Goal: Task Accomplishment & Management: Manage account settings

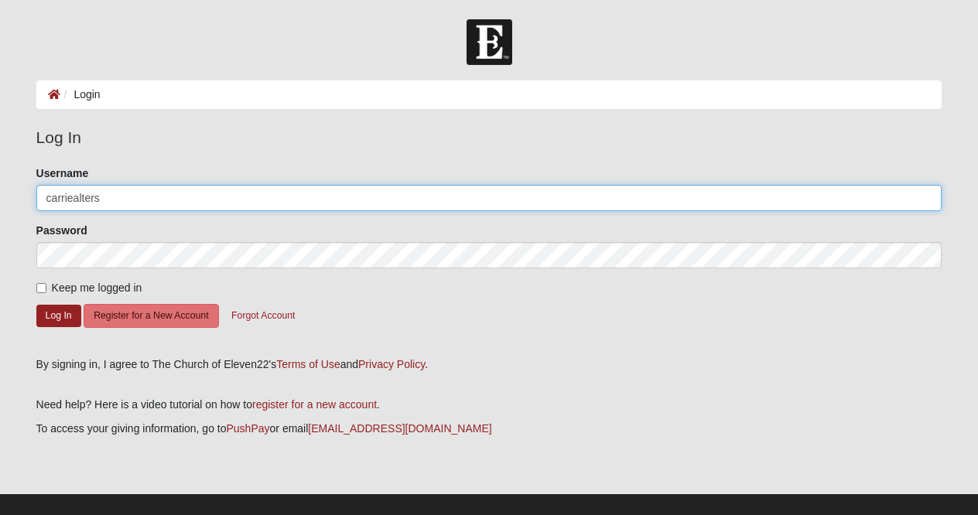
type input "carriealters"
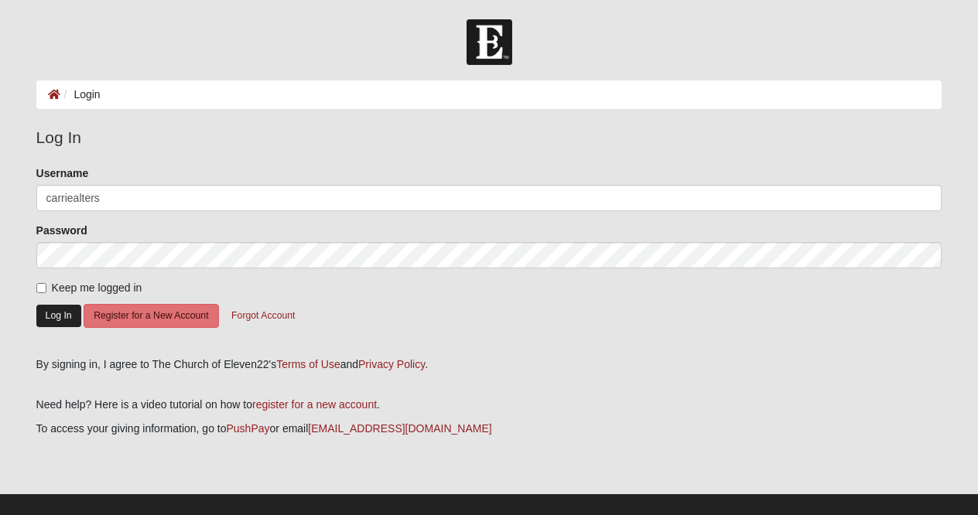
click at [57, 317] on button "Log In" at bounding box center [58, 316] width 45 height 22
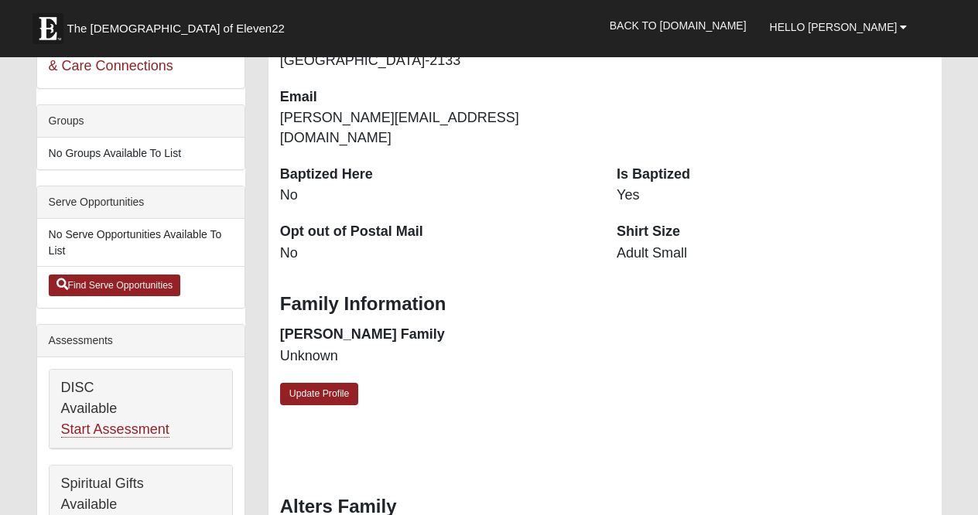
scroll to position [322, 0]
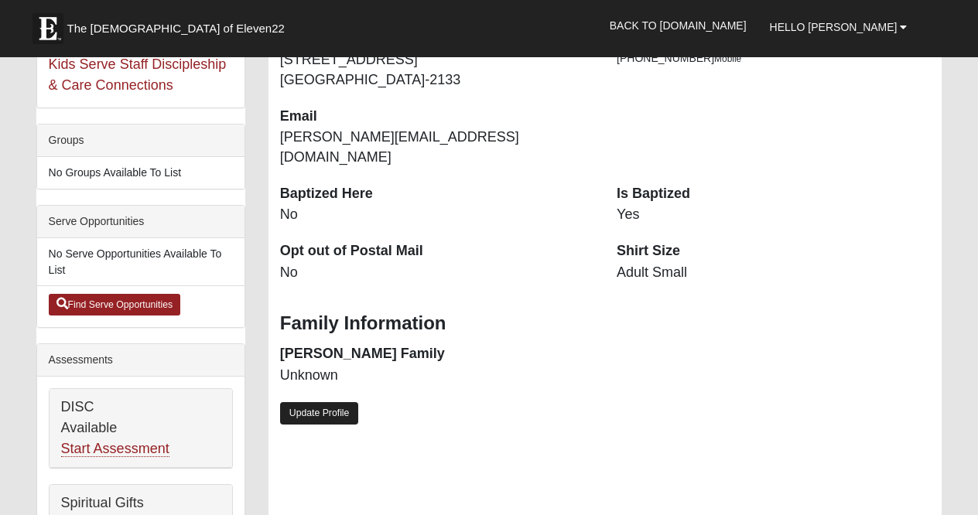
click at [312, 402] on link "Update Profile" at bounding box center [319, 413] width 79 height 22
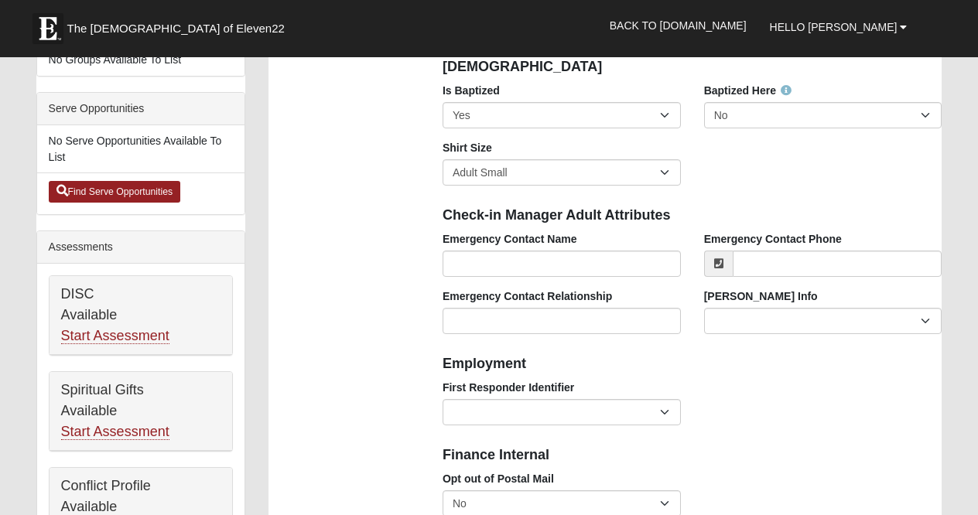
scroll to position [436, 0]
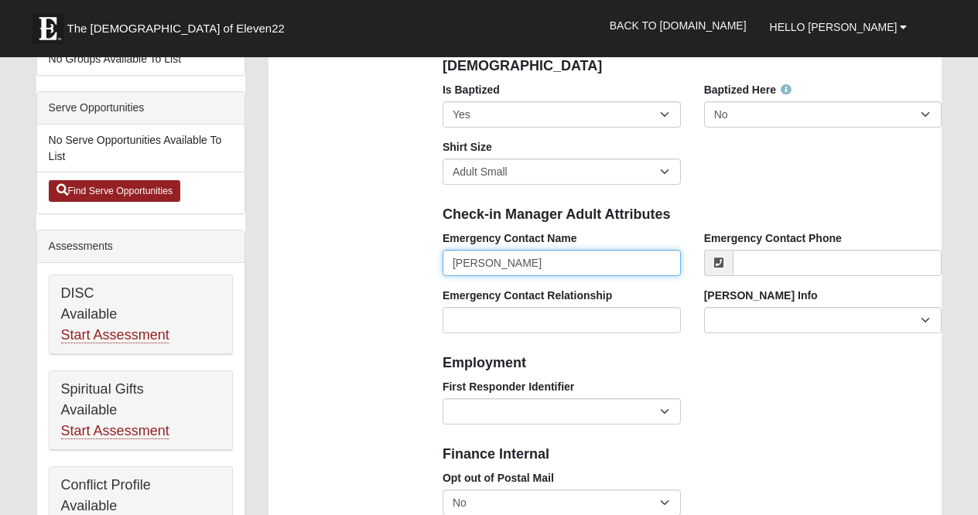
type input "[PERSON_NAME]"
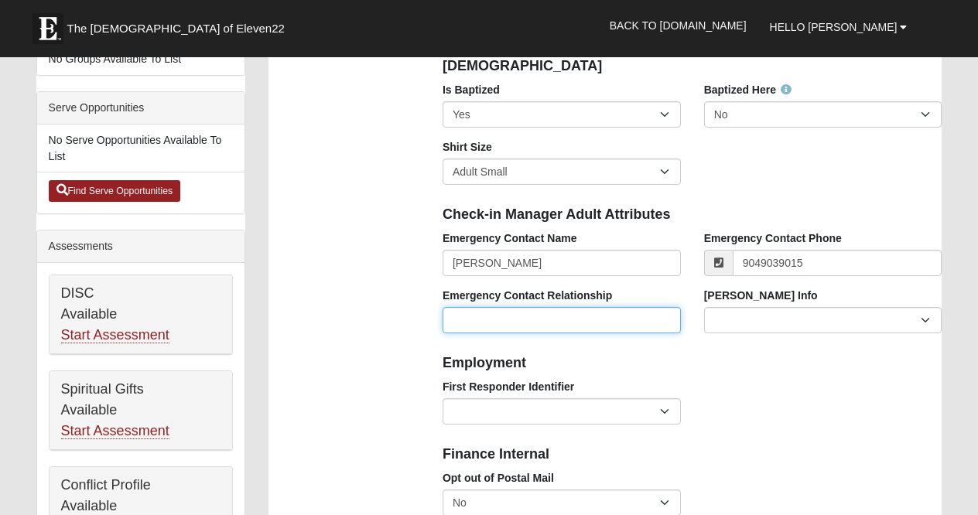
type input "[PHONE_NUMBER]"
click at [523, 323] on input "Emergency Contact Relationship" at bounding box center [561, 320] width 238 height 26
type input "Husband"
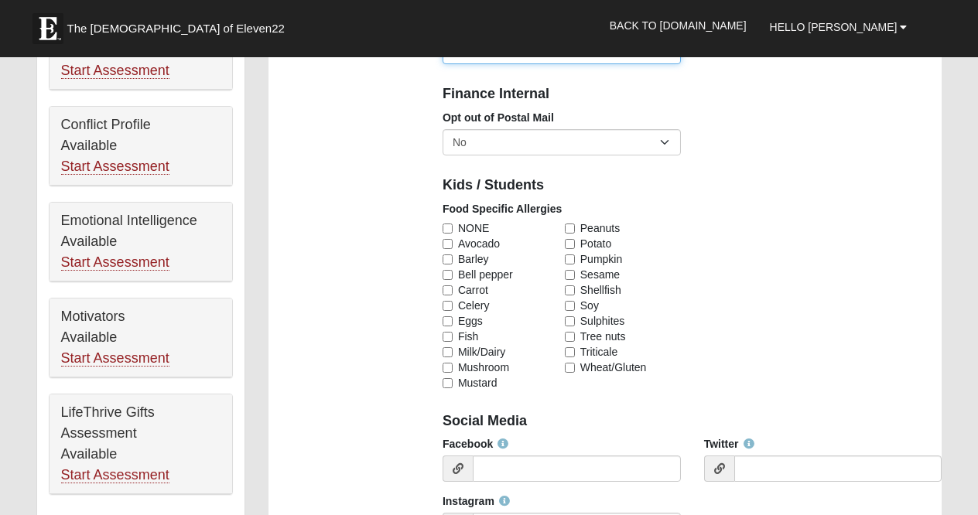
scroll to position [797, 0]
click at [449, 224] on input "NONE" at bounding box center [447, 228] width 10 height 10
checkbox input "true"
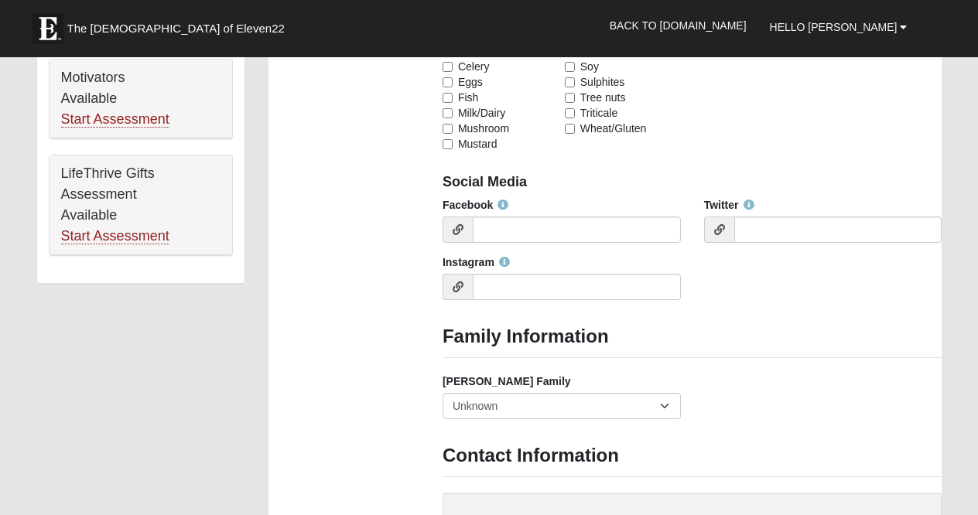
scroll to position [1051, 0]
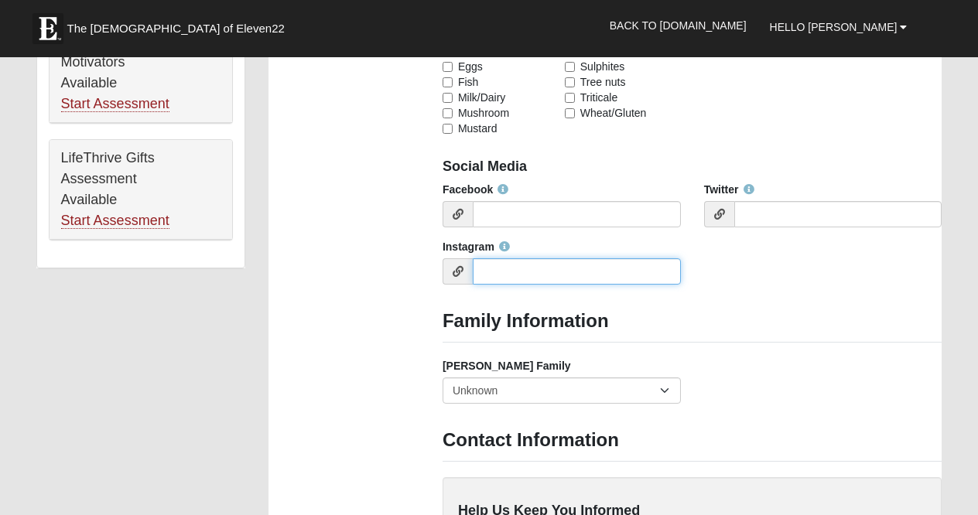
click at [506, 268] on input "Instagram" at bounding box center [577, 271] width 208 height 26
type input "carriealters"
click at [379, 274] on div "Photo Family Information Campus Arlington Baymeadows Eleven22 Online Fleming Is…" at bounding box center [605, 142] width 697 height 2128
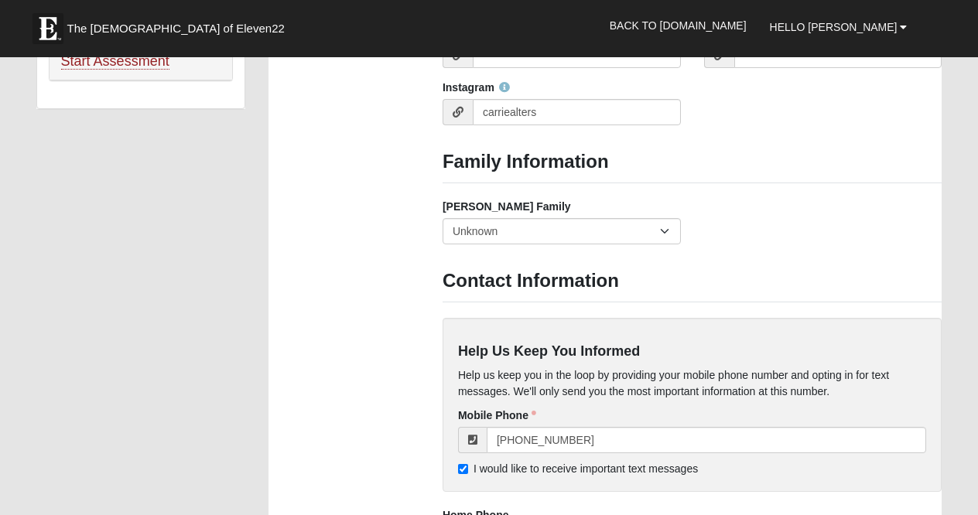
scroll to position [1208, 0]
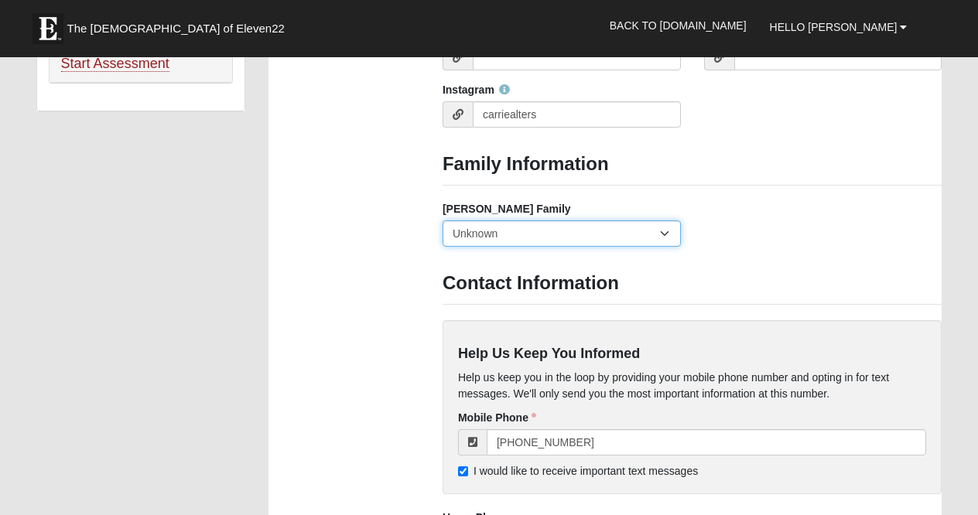
select select "2891"
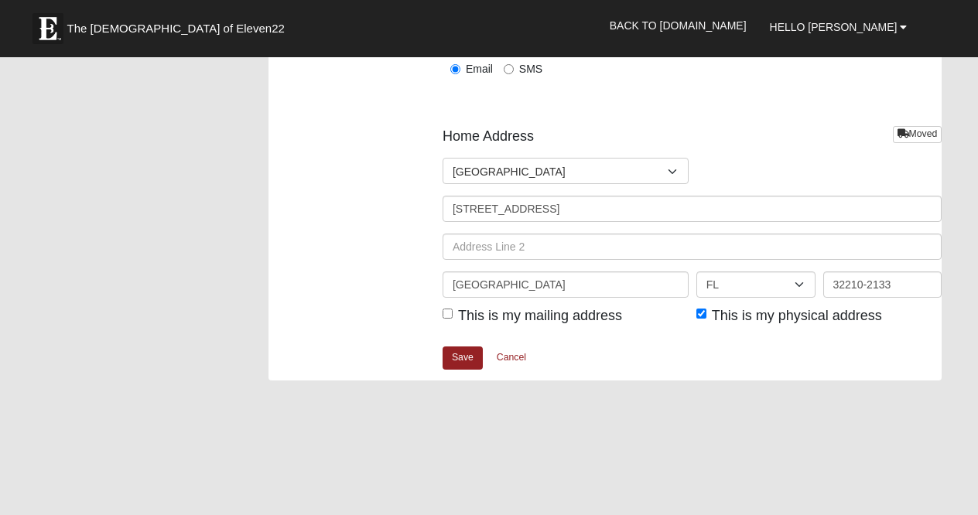
scroll to position [1873, 0]
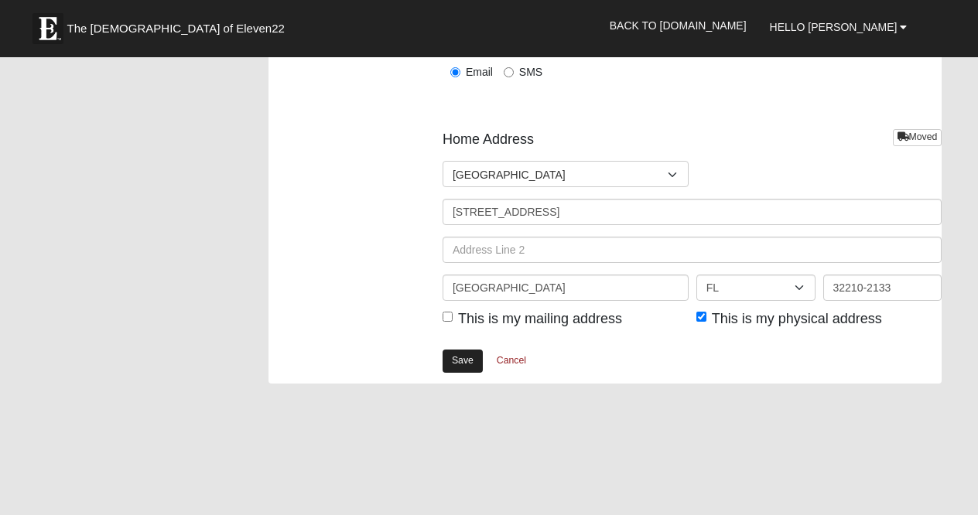
click at [459, 357] on link "Save" at bounding box center [462, 361] width 40 height 22
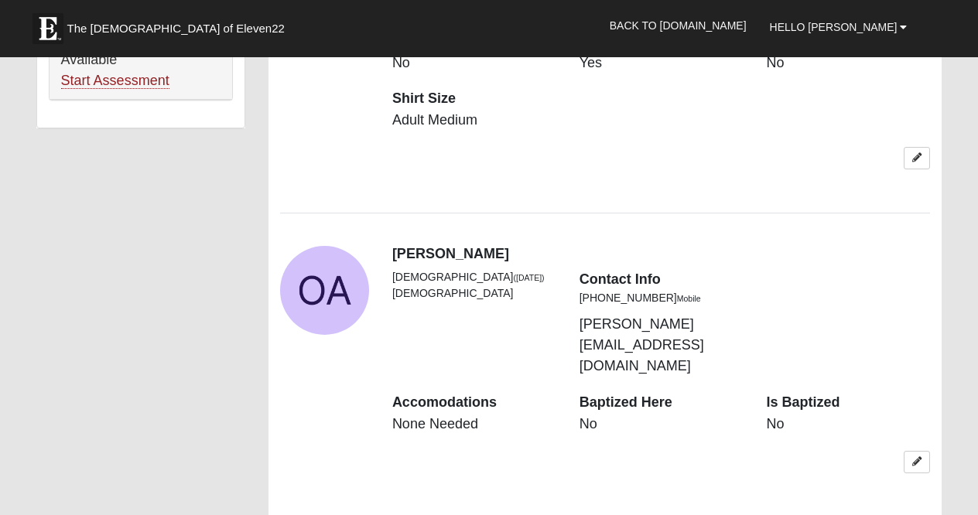
scroll to position [1190, 0]
click at [914, 458] on icon at bounding box center [916, 462] width 9 height 9
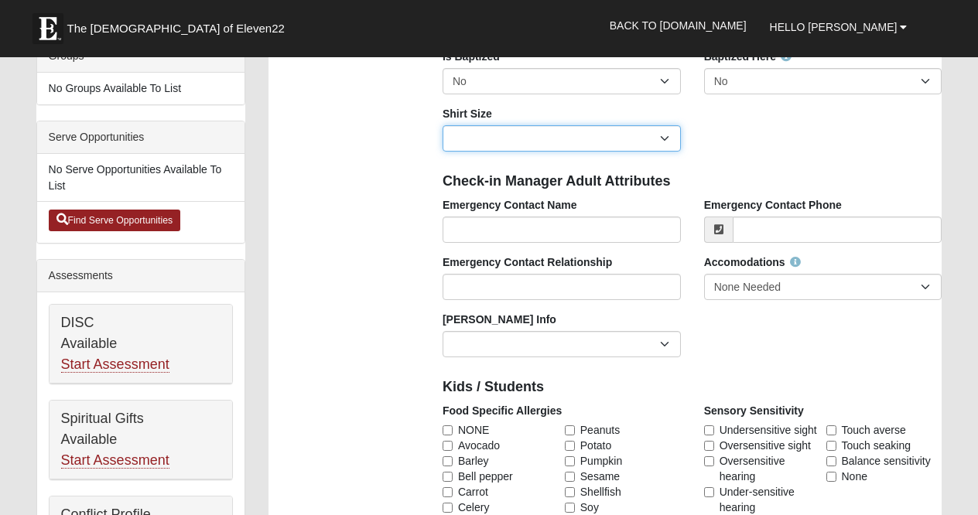
scroll to position [404, 0]
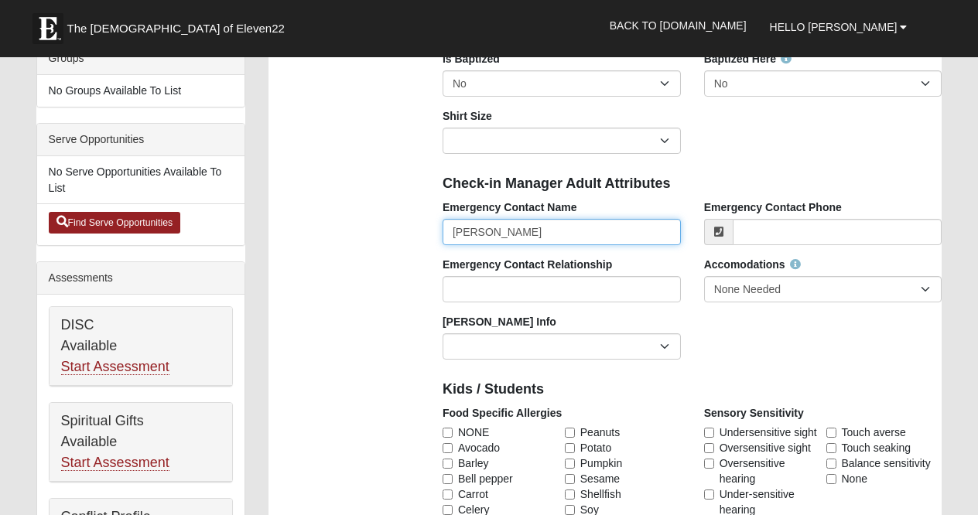
type input "[PERSON_NAME]"
click at [381, 237] on div "Photo Personal Information First Name [PERSON_NAME] First Name is required. Las…" at bounding box center [605, 474] width 697 height 1499
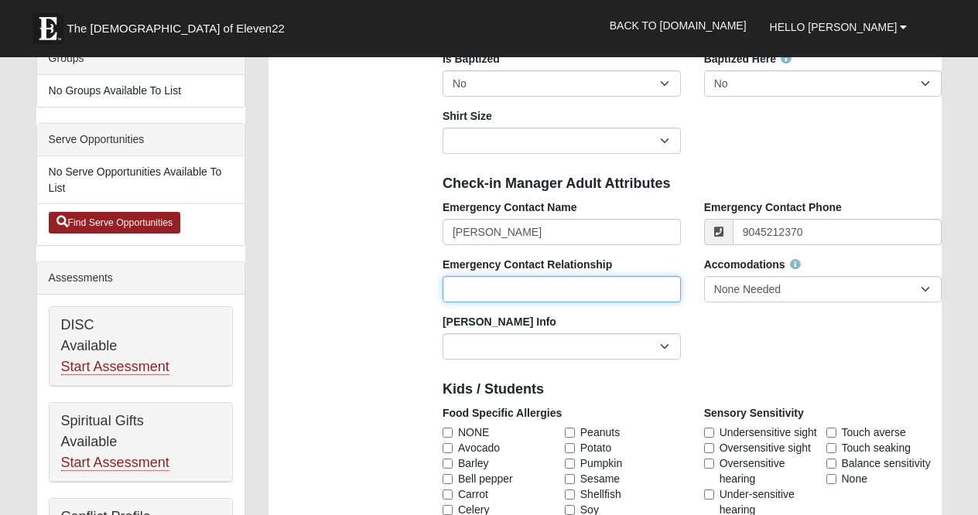
type input "[PHONE_NUMBER]"
click at [561, 283] on input "Emergency Contact Relationship" at bounding box center [561, 289] width 238 height 26
type input "Mom"
click at [312, 352] on div "Photo Personal Information First Name [PERSON_NAME] First Name is required. Las…" at bounding box center [605, 474] width 697 height 1499
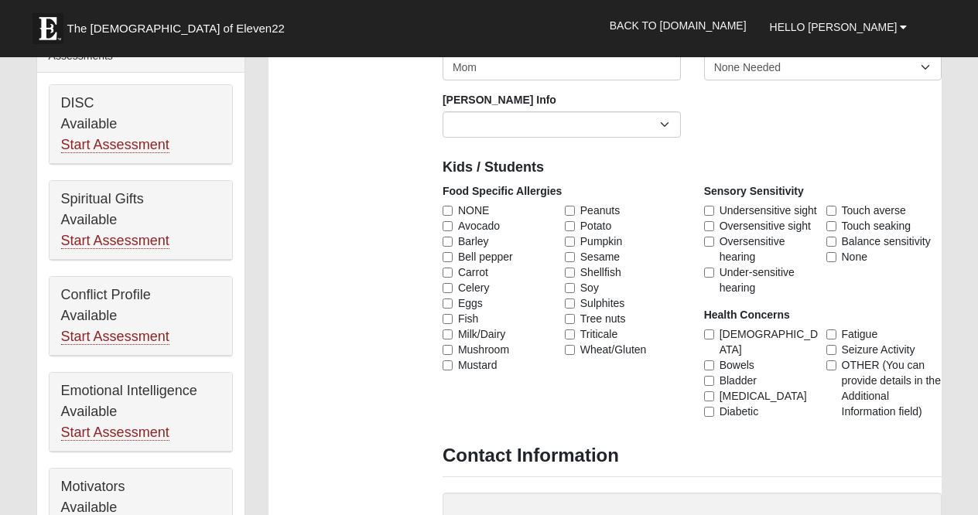
scroll to position [673, 0]
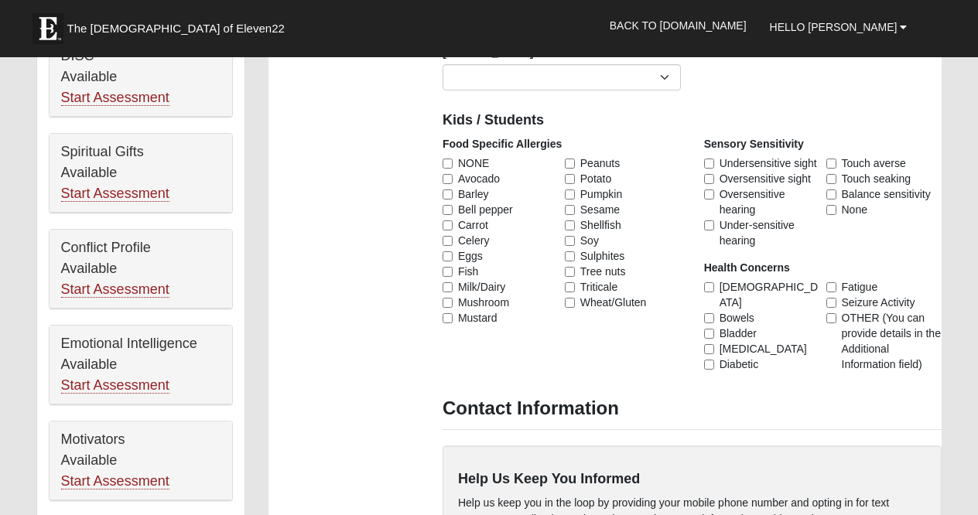
click at [447, 162] on input "NONE" at bounding box center [447, 164] width 10 height 10
checkbox input "true"
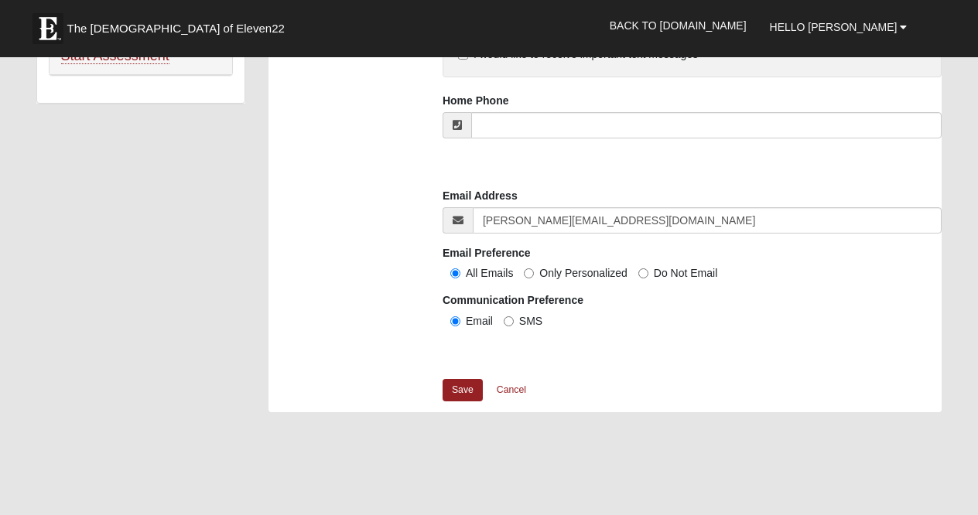
scroll to position [1218, 0]
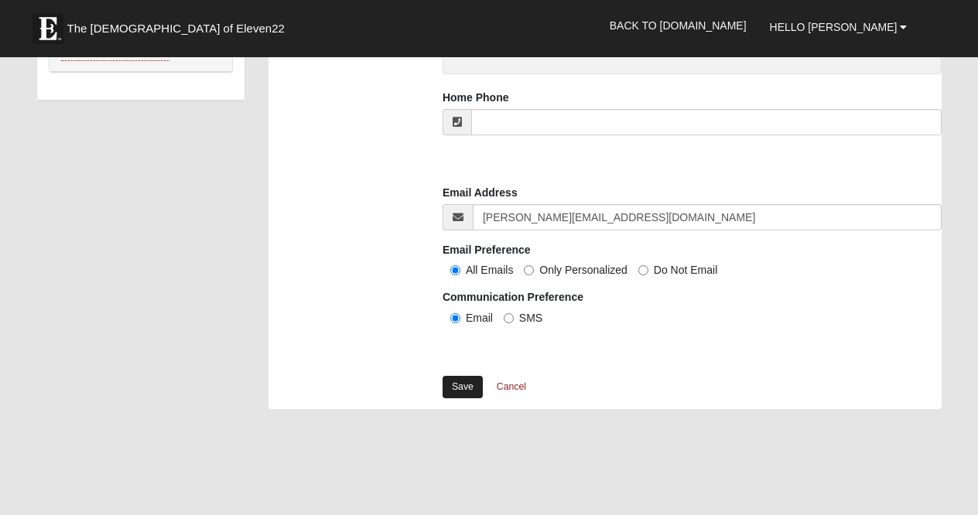
click at [458, 383] on link "Save" at bounding box center [462, 387] width 40 height 22
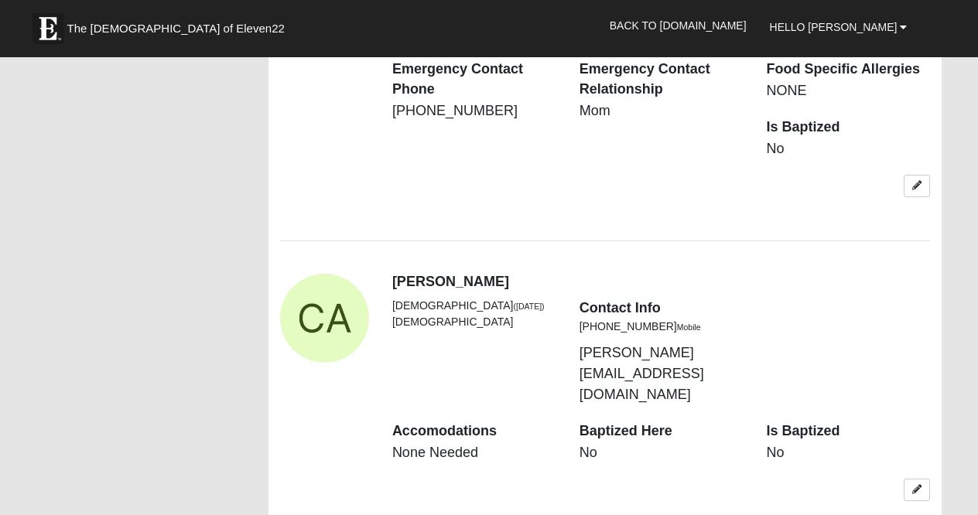
scroll to position [1603, 0]
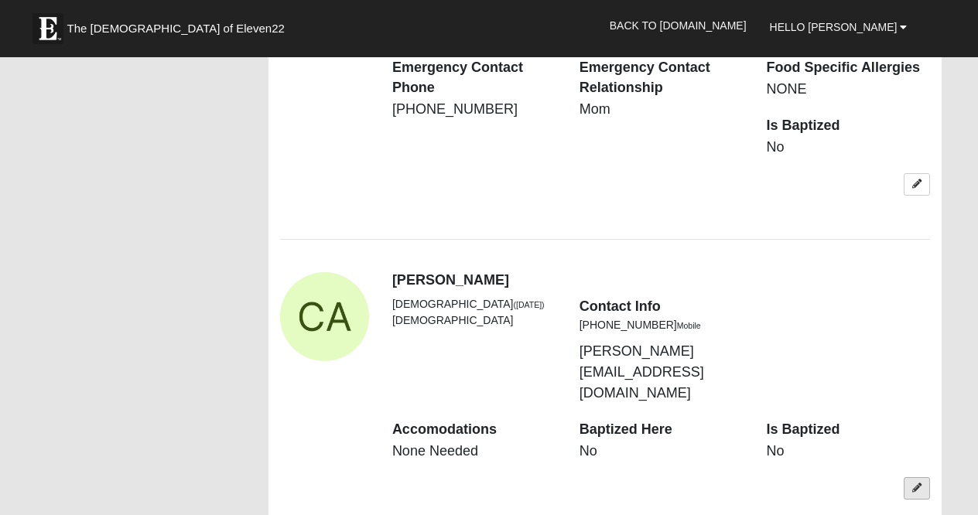
click at [921, 483] on icon at bounding box center [916, 487] width 9 height 9
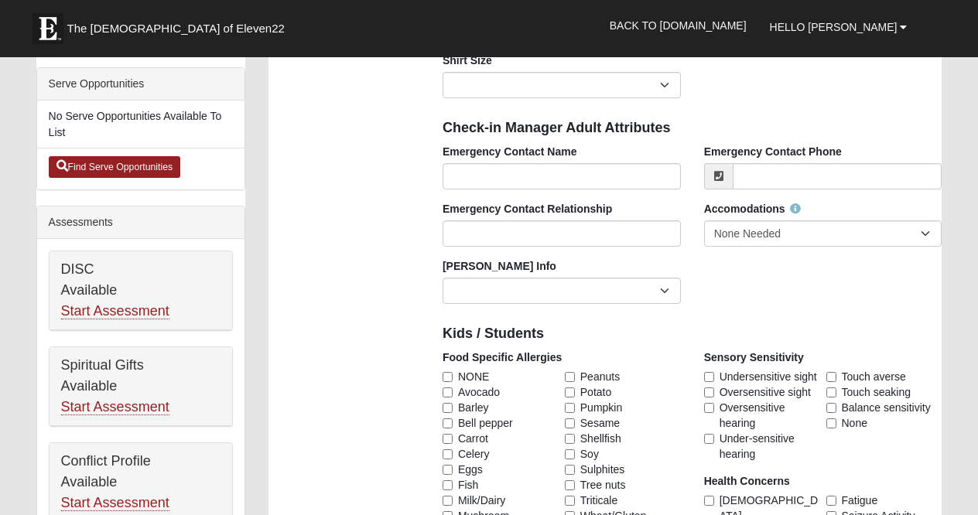
scroll to position [461, 0]
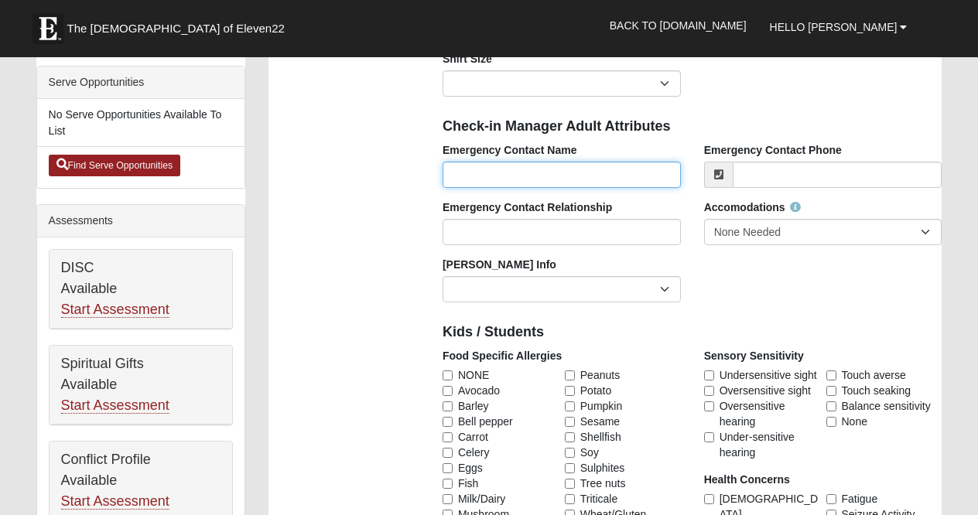
drag, startPoint x: 480, startPoint y: 169, endPoint x: 480, endPoint y: 158, distance: 11.6
type input "[PERSON_NAME]"
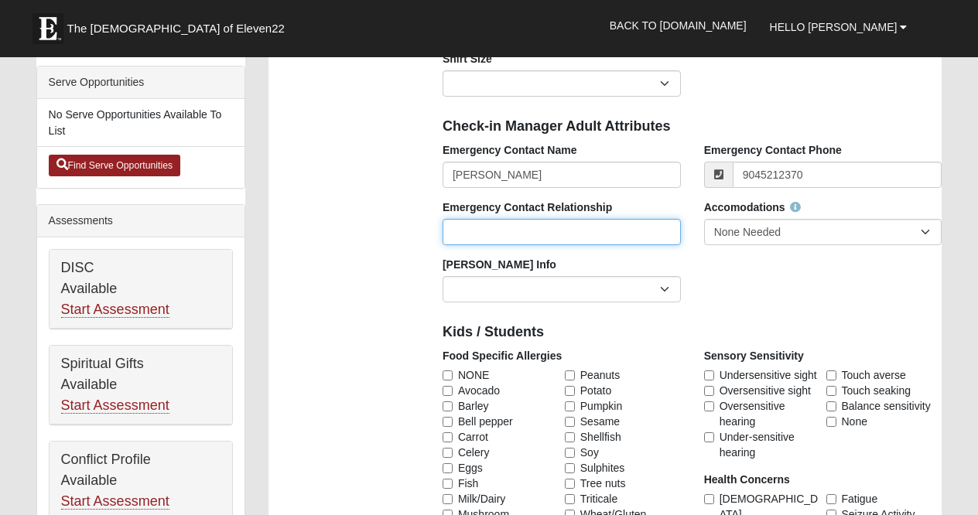
type input "[PHONE_NUMBER]"
type input "Mom"
click at [451, 376] on input "NONE" at bounding box center [447, 376] width 10 height 10
checkbox input "true"
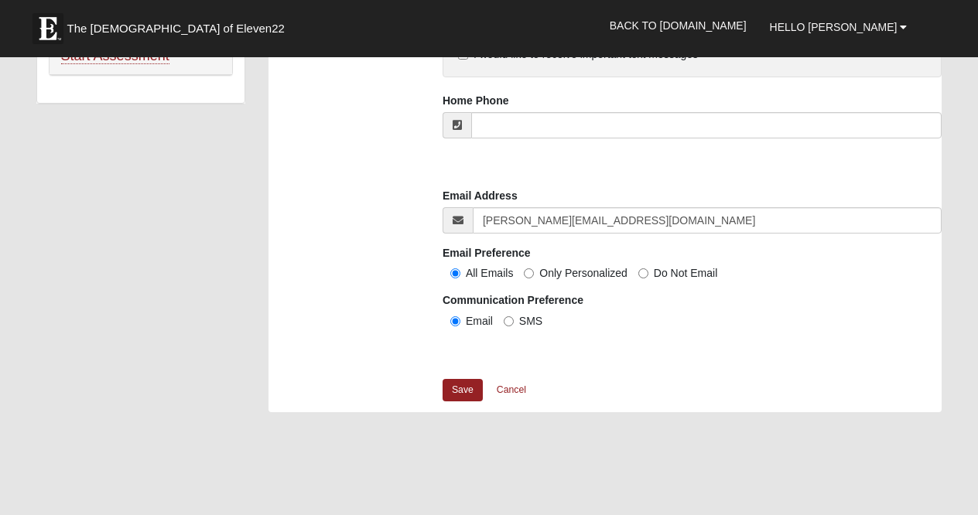
scroll to position [1220, 0]
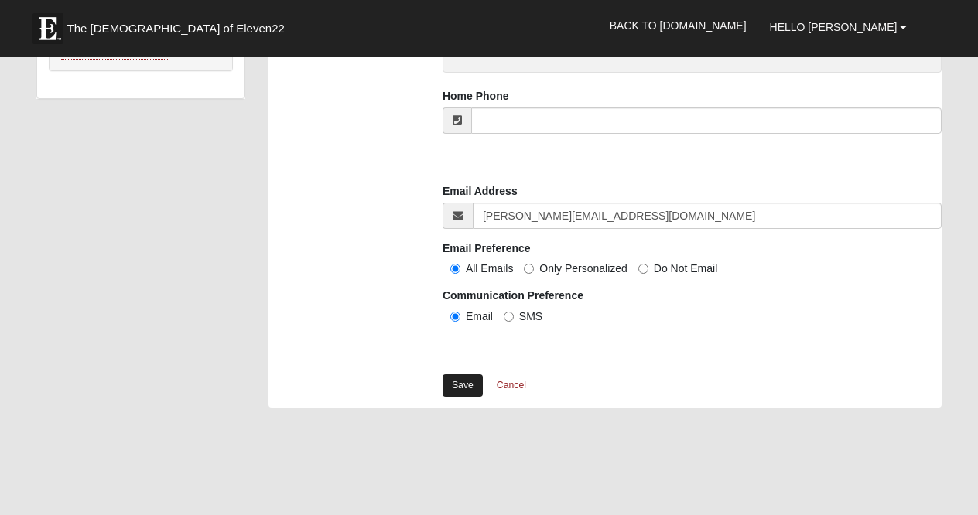
click at [472, 378] on link "Save" at bounding box center [462, 385] width 40 height 22
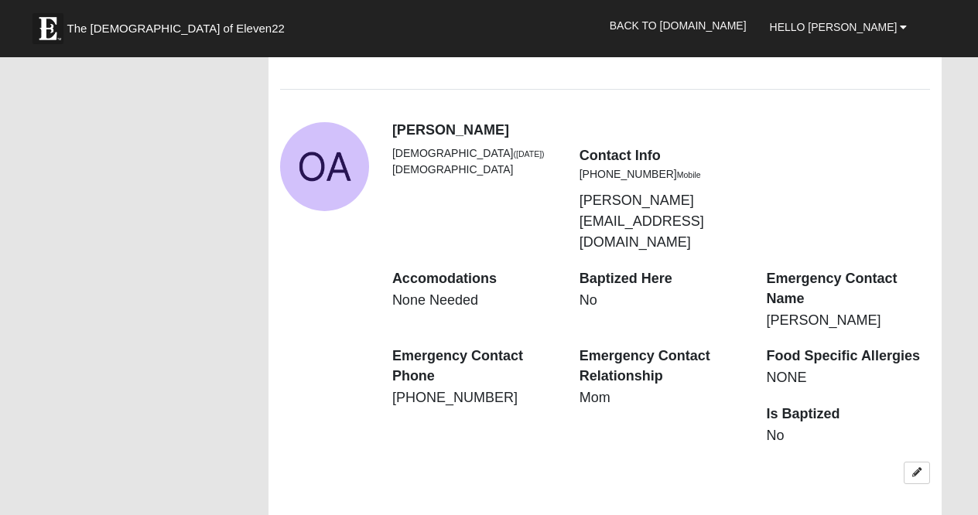
scroll to position [1312, 0]
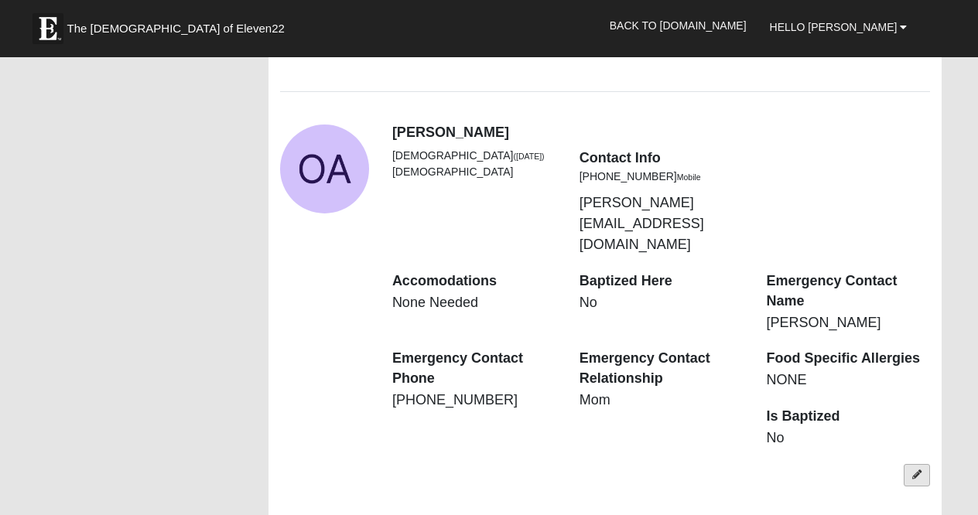
click at [917, 470] on icon at bounding box center [916, 474] width 9 height 9
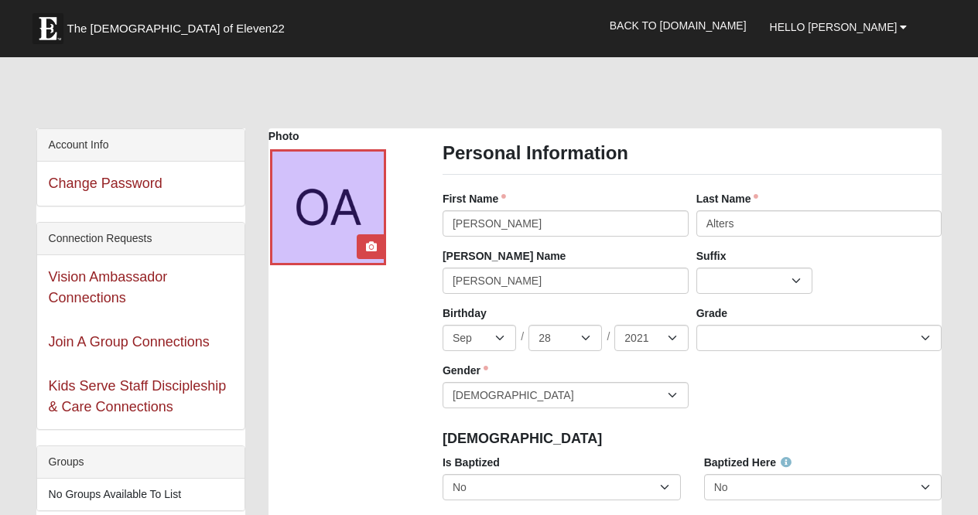
scroll to position [0, 0]
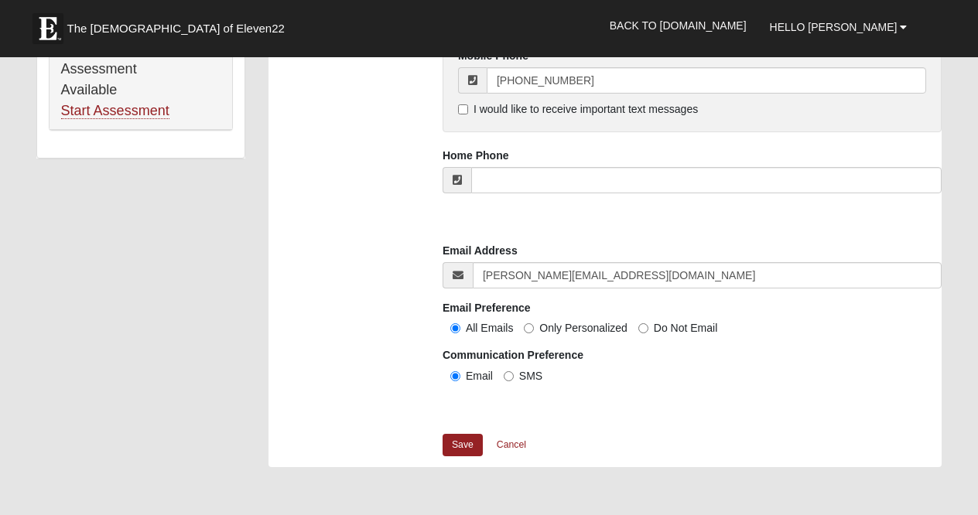
scroll to position [1161, 0]
click at [507, 439] on link "Cancel" at bounding box center [512, 444] width 50 height 24
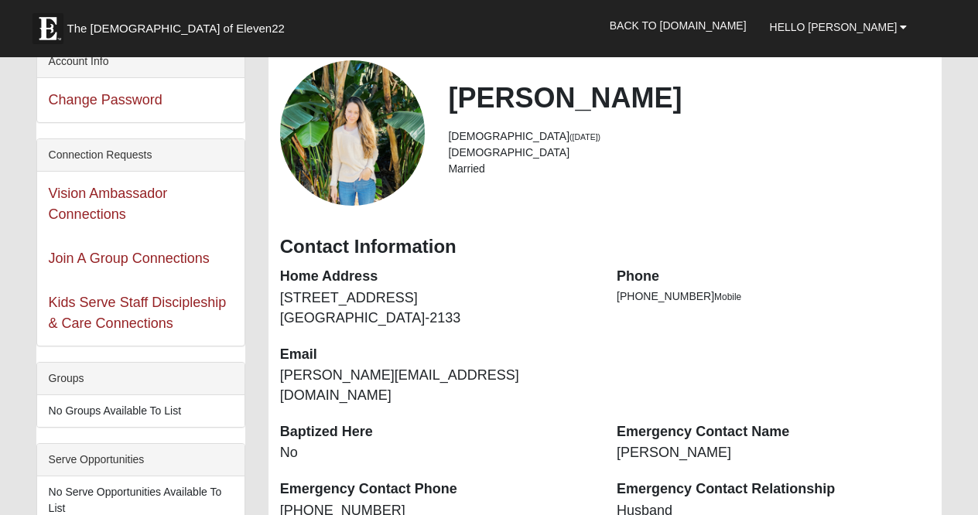
scroll to position [73, 0]
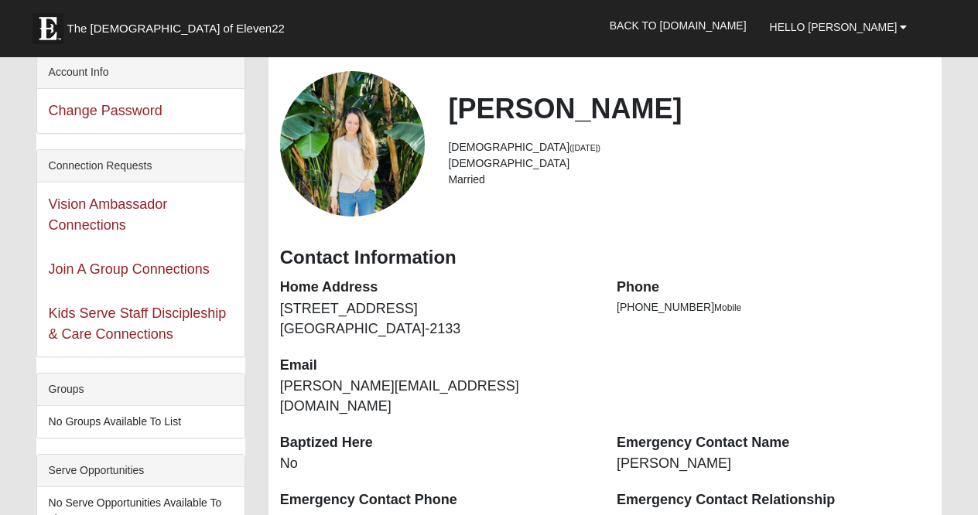
click at [345, 163] on img "View Fullsize Photo" at bounding box center [352, 143] width 145 height 145
